Goal: Task Accomplishment & Management: Manage account settings

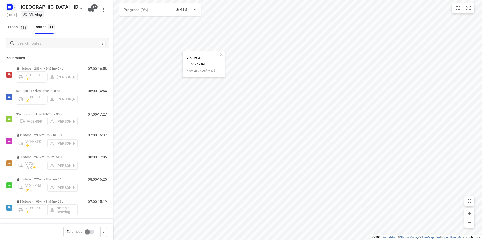
click at [10, 7] on icon "button" at bounding box center [10, 7] width 1 height 1
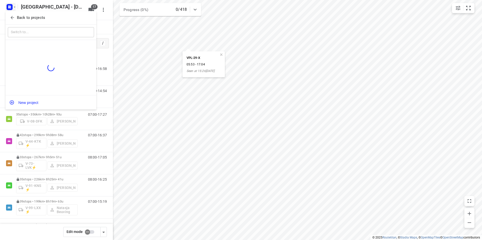
click at [28, 19] on p "Back to projects" at bounding box center [31, 18] width 28 height 6
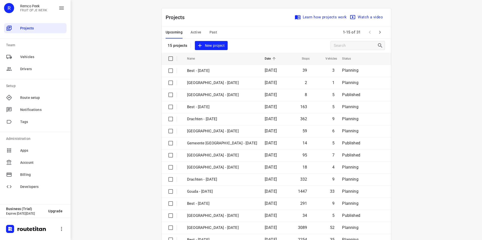
click at [196, 32] on span "Active" at bounding box center [195, 32] width 11 height 6
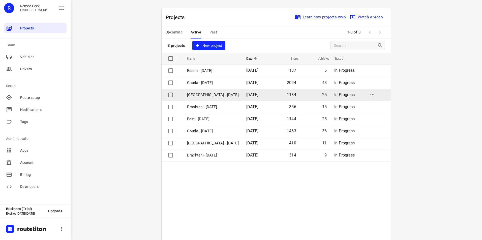
click at [200, 97] on p "[GEOGRAPHIC_DATA] - [DATE]" at bounding box center [213, 95] width 52 height 6
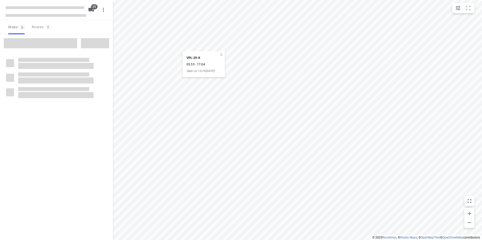
checkbox input "true"
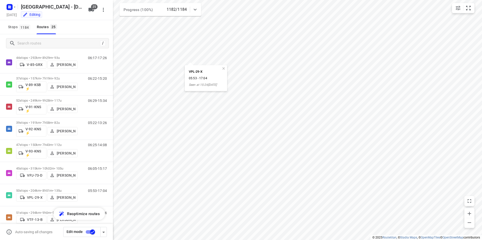
scroll to position [399, 0]
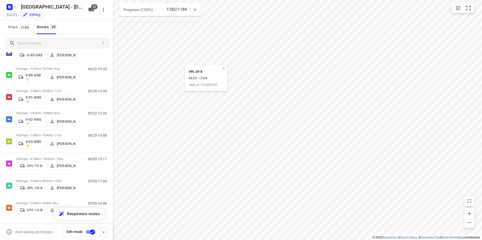
click at [88, 26] on div "Stops 1184 Routes 25" at bounding box center [56, 27] width 113 height 14
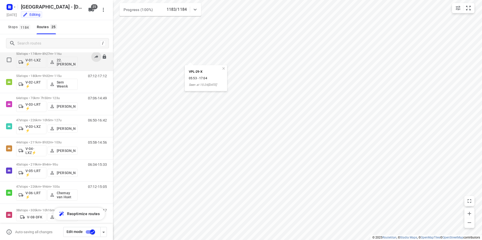
scroll to position [0, 0]
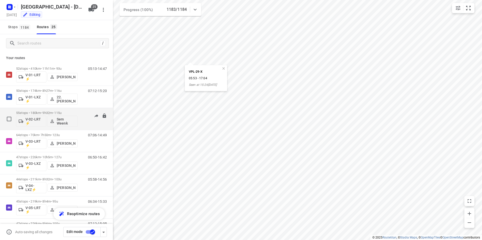
click at [68, 112] on p "55 stops • 180km • 9h32m • 115u" at bounding box center [46, 113] width 61 height 4
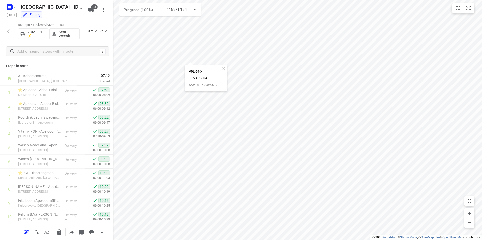
scroll to position [637, 0]
click at [9, 29] on icon "button" at bounding box center [9, 31] width 6 height 6
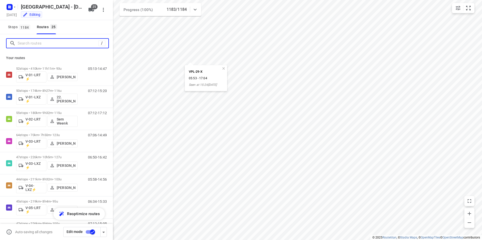
click at [62, 46] on input "Search routes" at bounding box center [58, 44] width 81 height 8
click at [9, 8] on icon "button" at bounding box center [8, 7] width 1 height 1
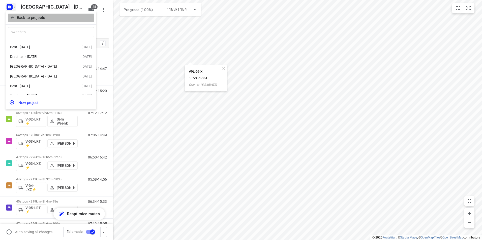
click at [31, 18] on p "Back to projects" at bounding box center [31, 18] width 28 height 6
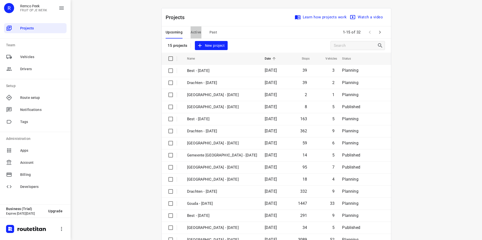
click at [194, 32] on span "Active" at bounding box center [195, 32] width 11 height 6
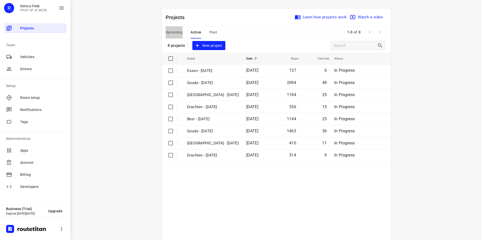
click at [173, 32] on span "Upcoming" at bounding box center [173, 32] width 17 height 6
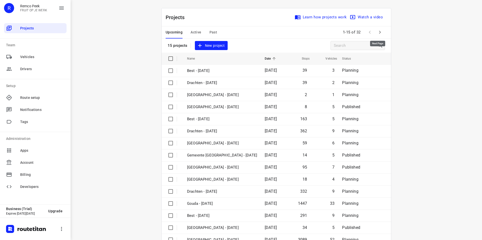
click at [378, 32] on icon "button" at bounding box center [380, 32] width 6 height 6
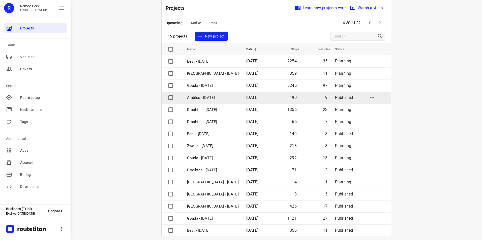
scroll to position [14, 0]
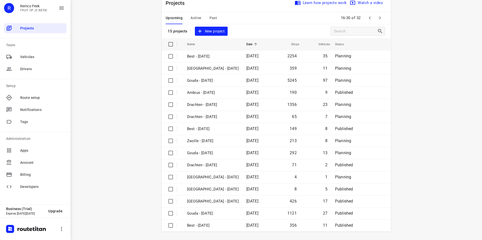
click at [215, 18] on div "Upcoming Active Past" at bounding box center [194, 18] width 59 height 12
click at [213, 19] on span "Past" at bounding box center [213, 18] width 8 height 6
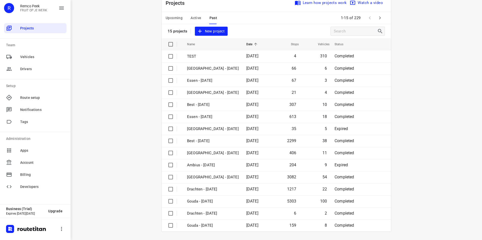
click at [174, 18] on span "Upcoming" at bounding box center [173, 18] width 17 height 6
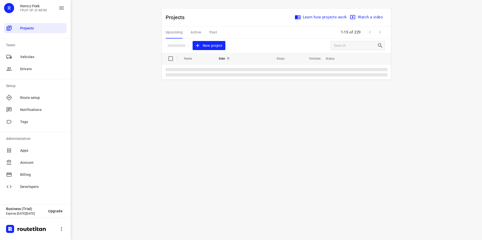
scroll to position [0, 0]
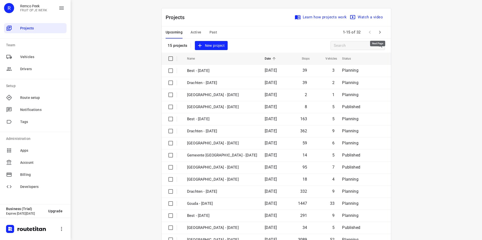
click at [377, 31] on icon "button" at bounding box center [380, 32] width 6 height 6
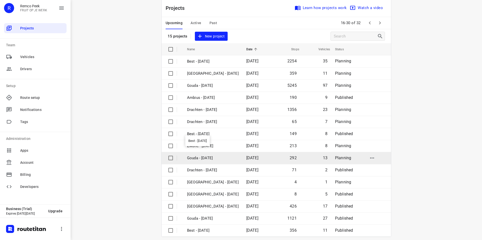
scroll to position [14, 0]
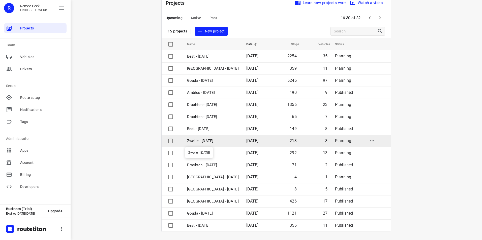
click at [200, 141] on p "Zwolle - [DATE]" at bounding box center [213, 141] width 52 height 6
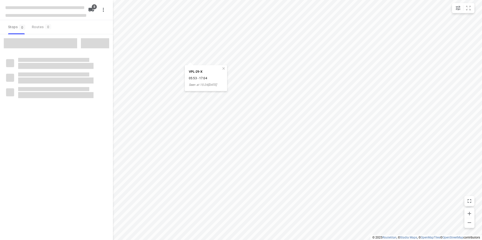
checkbox input "true"
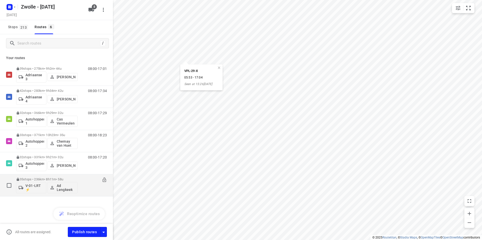
click at [76, 178] on p "35 stops • 236km • 8h11m • 58u" at bounding box center [46, 180] width 61 height 4
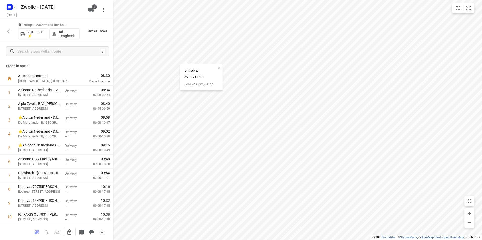
click at [9, 34] on button "button" at bounding box center [9, 31] width 10 height 10
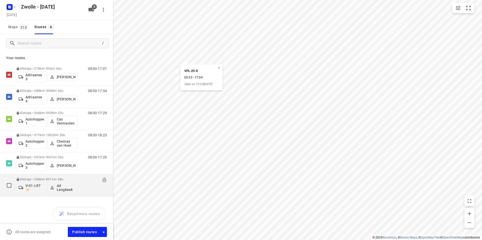
click at [59, 179] on p "35 stops • 236km • 8h11m • 58u" at bounding box center [46, 180] width 61 height 4
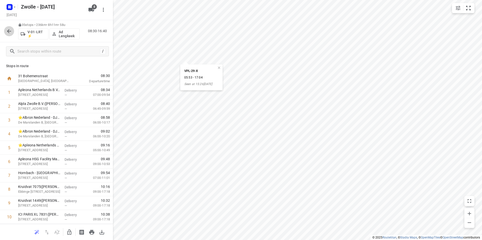
click at [9, 32] on icon "button" at bounding box center [9, 31] width 4 height 4
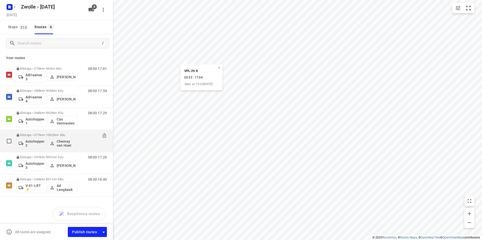
click at [76, 135] on p "33 stops • 371km • 10h23m • 35u" at bounding box center [46, 135] width 61 height 4
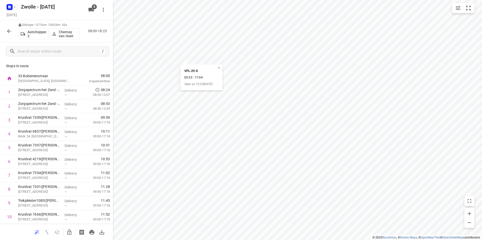
click at [9, 31] on icon "button" at bounding box center [9, 31] width 6 height 6
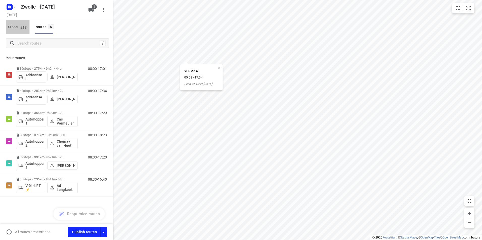
click at [11, 26] on span "Stops 213" at bounding box center [18, 27] width 21 height 6
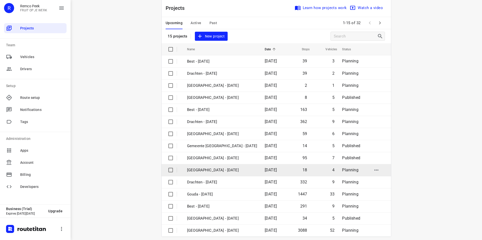
scroll to position [14, 0]
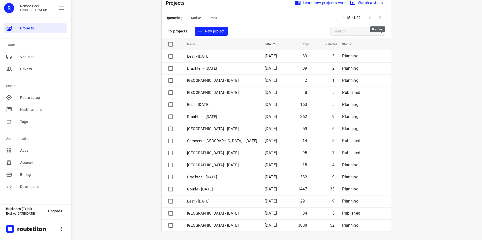
click at [379, 17] on icon "button" at bounding box center [380, 18] width 6 height 6
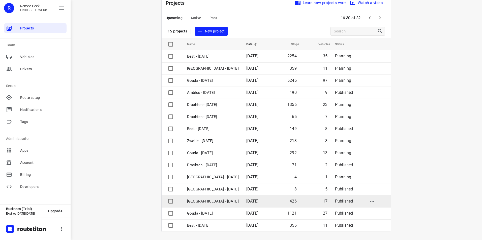
click at [194, 201] on p "[GEOGRAPHIC_DATA] - [DATE]" at bounding box center [213, 202] width 52 height 6
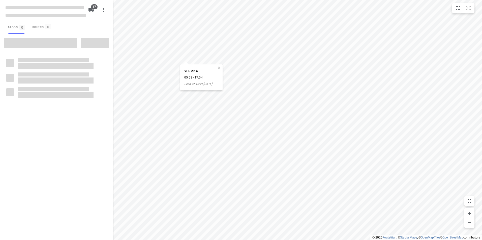
checkbox input "true"
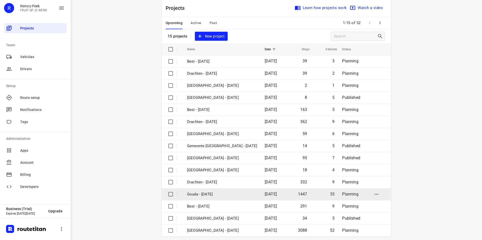
scroll to position [14, 0]
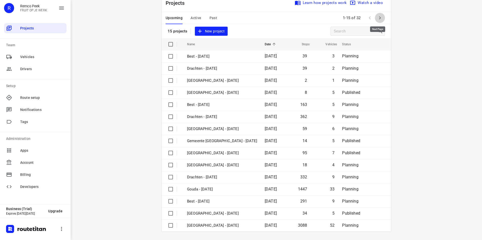
click at [380, 19] on icon "button" at bounding box center [380, 18] width 6 height 6
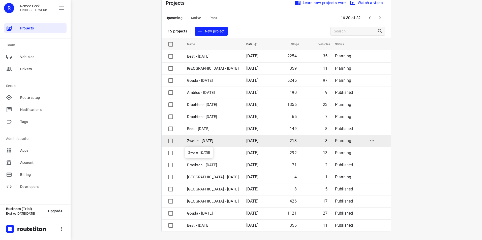
click at [205, 141] on p "Zwolle - [DATE]" at bounding box center [213, 141] width 52 height 6
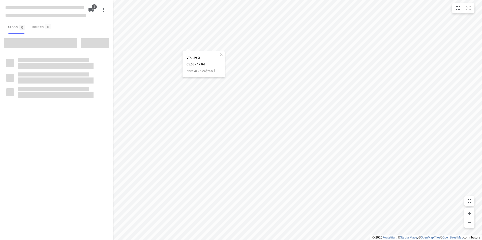
checkbox input "true"
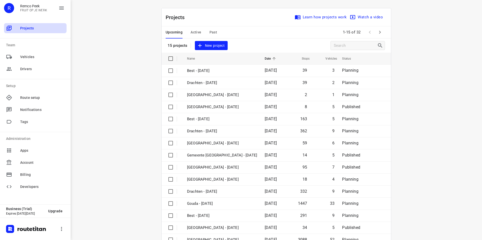
click at [192, 25] on div "Projects Learn how projects work Watch a video" at bounding box center [275, 17] width 229 height 18
click at [193, 32] on span "Active" at bounding box center [195, 32] width 11 height 6
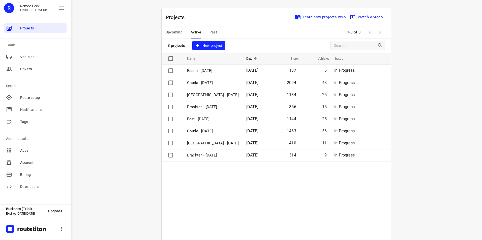
click at [205, 210] on table "Name Date Stops Vehicles Status Essen - [DATE] 137 6 In Progress Gouda - [DATE]…" at bounding box center [275, 156] width 229 height 206
